Goal: Task Accomplishment & Management: Manage account settings

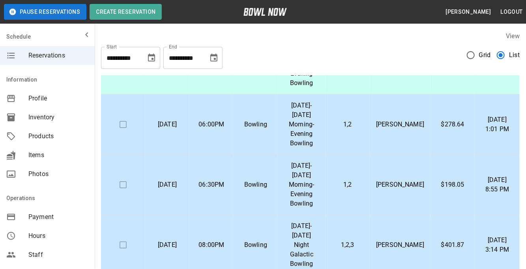
scroll to position [75, 0]
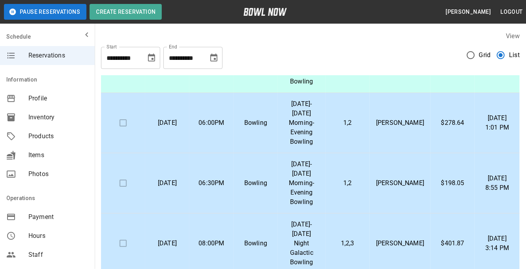
click at [357, 172] on td "1,2" at bounding box center [348, 183] width 45 height 60
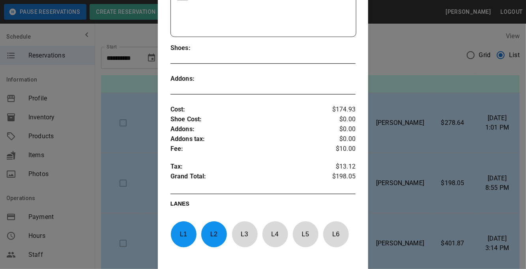
scroll to position [224, 0]
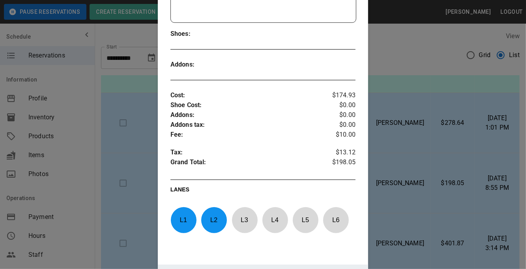
click at [446, 166] on div at bounding box center [263, 134] width 526 height 269
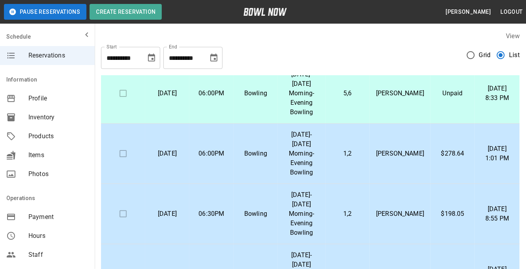
scroll to position [44, 0]
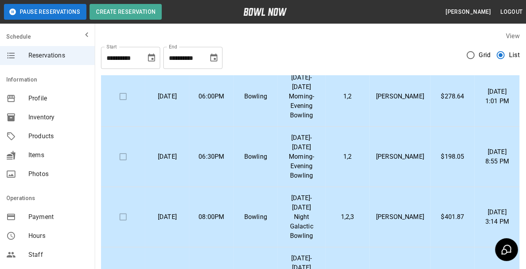
scroll to position [101, 0]
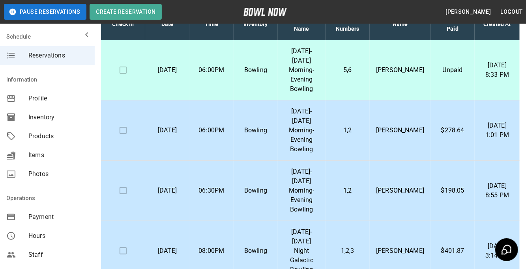
scroll to position [71, 0]
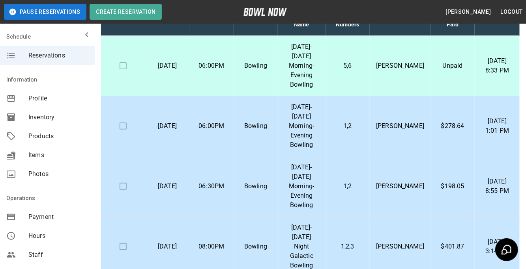
drag, startPoint x: 526, startPoint y: 27, endPoint x: 520, endPoint y: 71, distance: 44.6
click at [520, 71] on html "**********" at bounding box center [263, 147] width 526 height 437
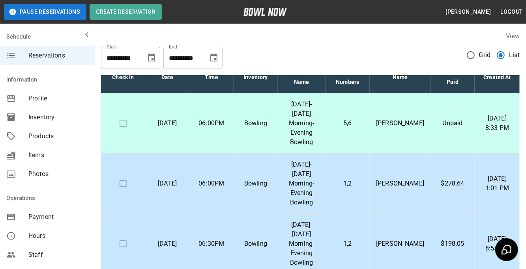
scroll to position [13, 0]
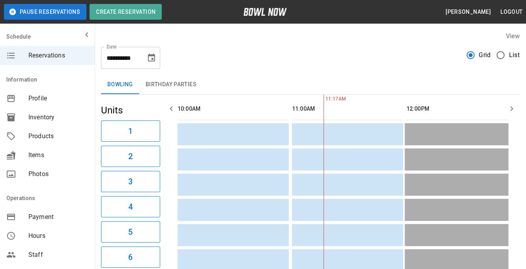
click at [335, 21] on header "Pause Reservations Create Reservation Anna Long Logout" at bounding box center [263, 12] width 526 height 24
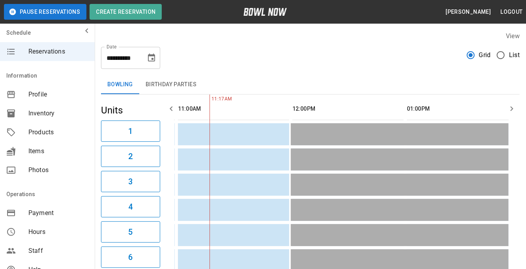
scroll to position [7, 0]
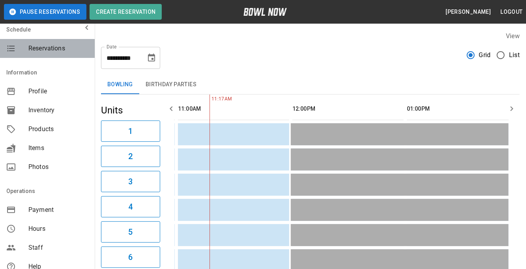
click at [58, 49] on span "Reservations" at bounding box center [58, 48] width 60 height 9
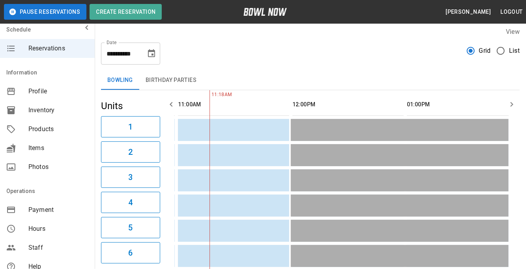
scroll to position [5, 0]
click at [173, 76] on button "Birthday Parties" at bounding box center [171, 80] width 64 height 19
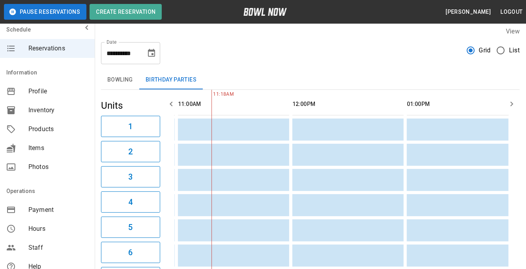
click at [136, 90] on div "Units 1 2 3 4 5 6 7 8" at bounding box center [130, 205] width 59 height 231
click at [120, 81] on button "Bowling" at bounding box center [120, 80] width 38 height 19
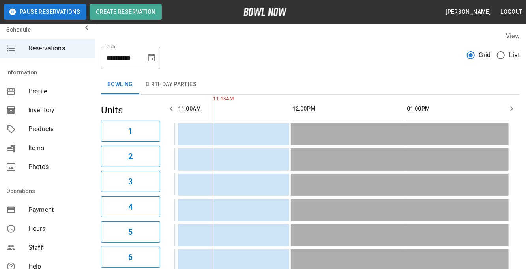
scroll to position [2, 0]
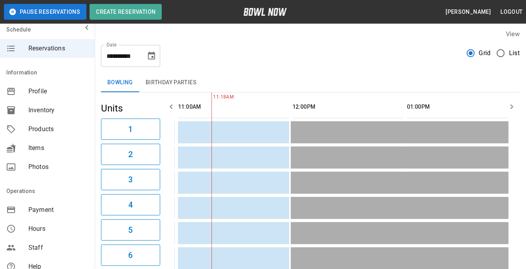
click at [58, 92] on span "Profile" at bounding box center [58, 91] width 60 height 9
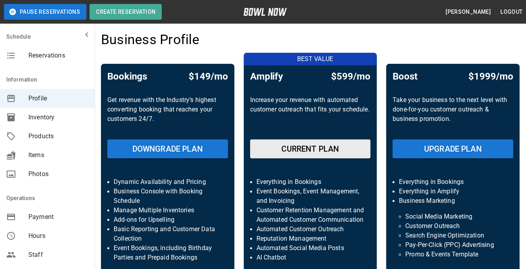
click at [18, 57] on div "mailbox folders" at bounding box center [17, 55] width 22 height 9
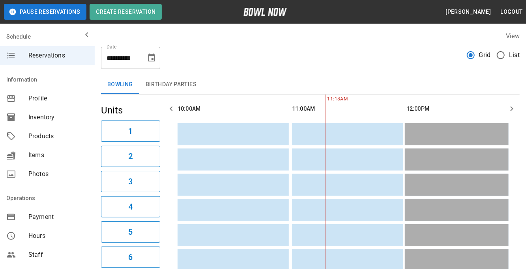
scroll to position [0, 114]
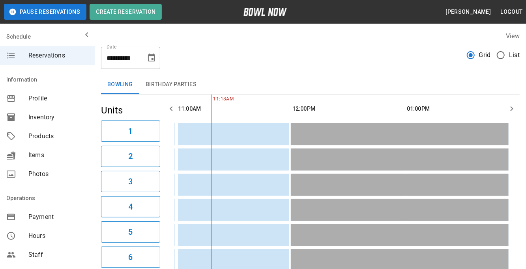
click at [185, 93] on button "Birthday Parties" at bounding box center [171, 84] width 64 height 19
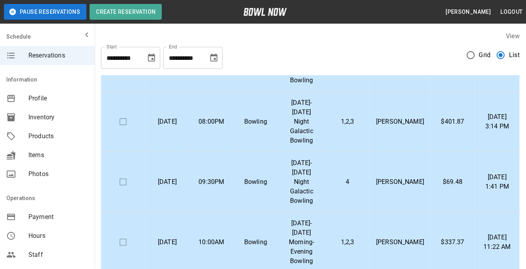
scroll to position [167, 0]
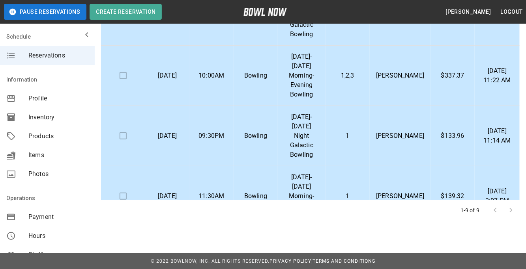
click at [506, 217] on div at bounding box center [503, 211] width 32 height 16
click at [513, 209] on div at bounding box center [503, 211] width 32 height 16
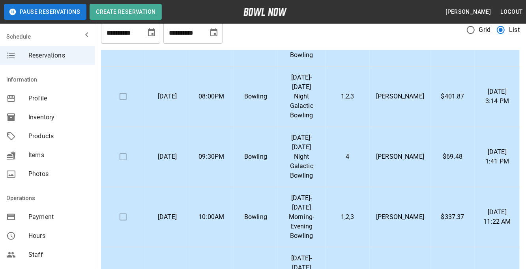
scroll to position [0, 0]
